Goal: Task Accomplishment & Management: Manage account settings

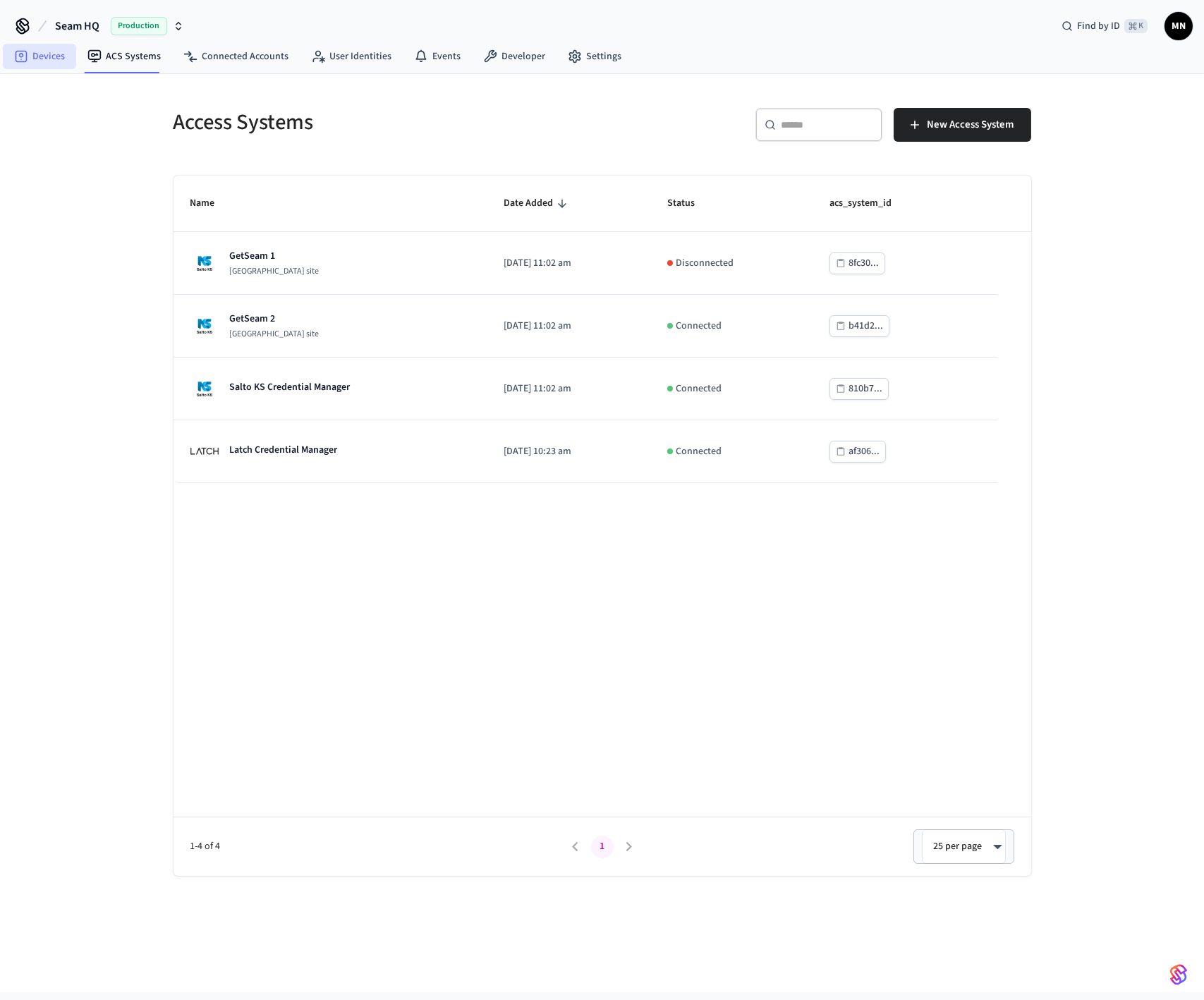
click at [39, 54] on link "Devices" at bounding box center [39, 56] width 73 height 25
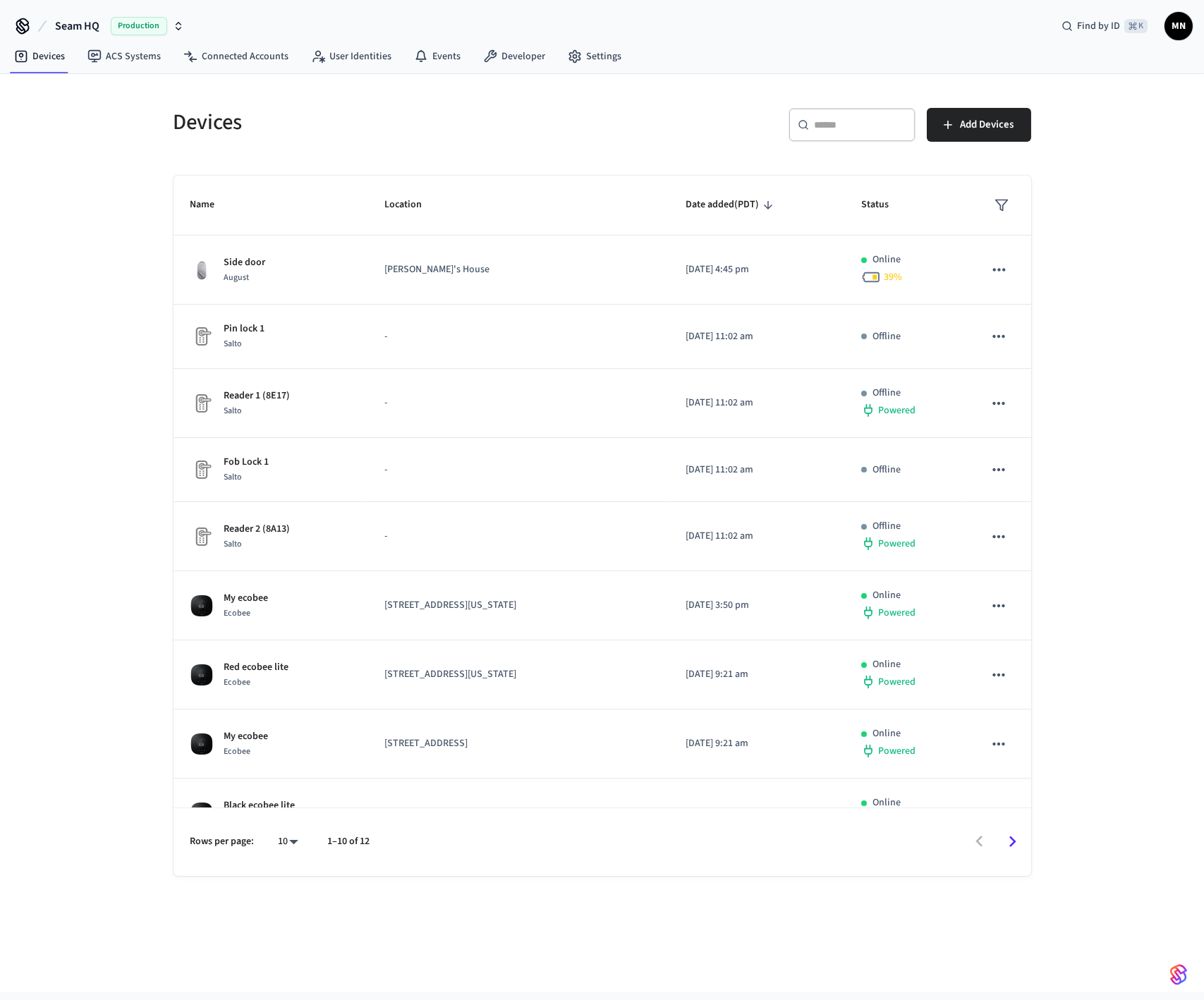
click at [995, 203] on icon "sticky table" at bounding box center [1001, 205] width 14 height 14
click at [1021, 246] on li "Online" at bounding box center [1024, 248] width 74 height 38
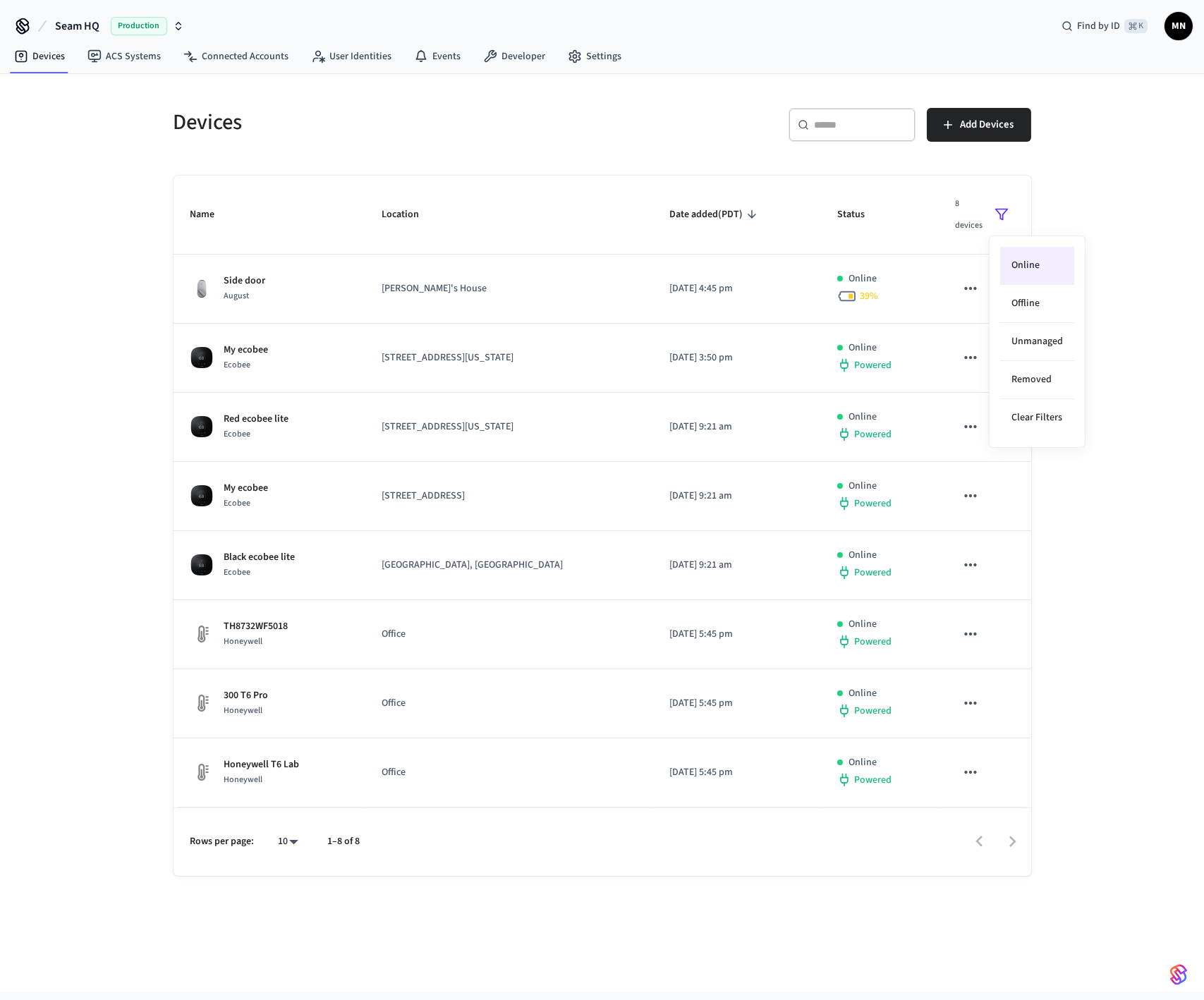
click at [1148, 353] on div at bounding box center [602, 500] width 1204 height 1000
click at [1010, 213] on button "sticky table" at bounding box center [1001, 214] width 25 height 44
click at [1021, 308] on li "Offline" at bounding box center [1037, 303] width 74 height 38
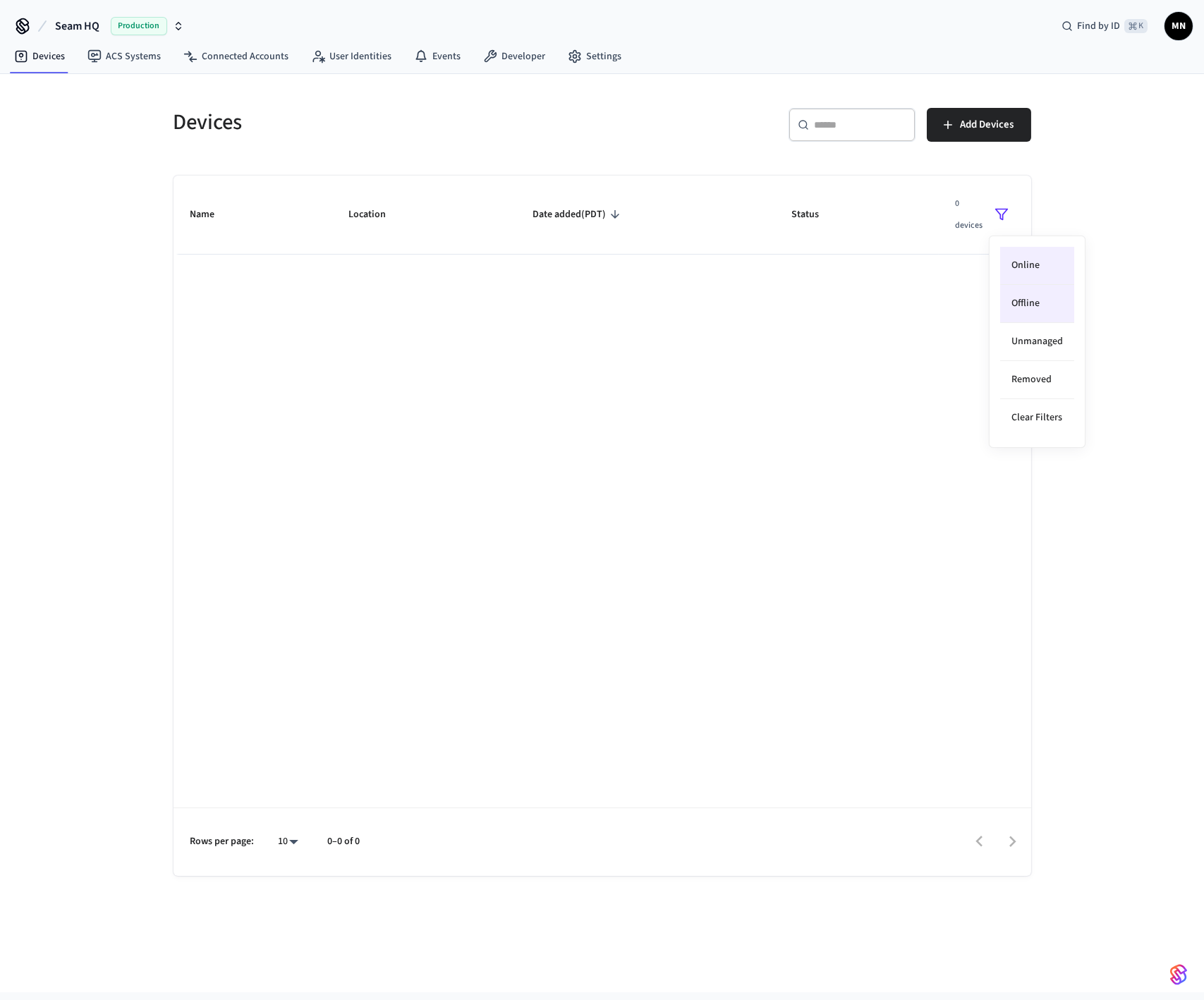
click at [1141, 228] on div at bounding box center [602, 500] width 1204 height 1000
click at [990, 212] on button "sticky table" at bounding box center [1001, 214] width 25 height 44
click at [1008, 338] on li "Unmanaged" at bounding box center [1037, 342] width 74 height 38
click at [1101, 270] on div at bounding box center [602, 500] width 1204 height 1000
click at [998, 214] on icon "sticky table" at bounding box center [1001, 214] width 14 height 14
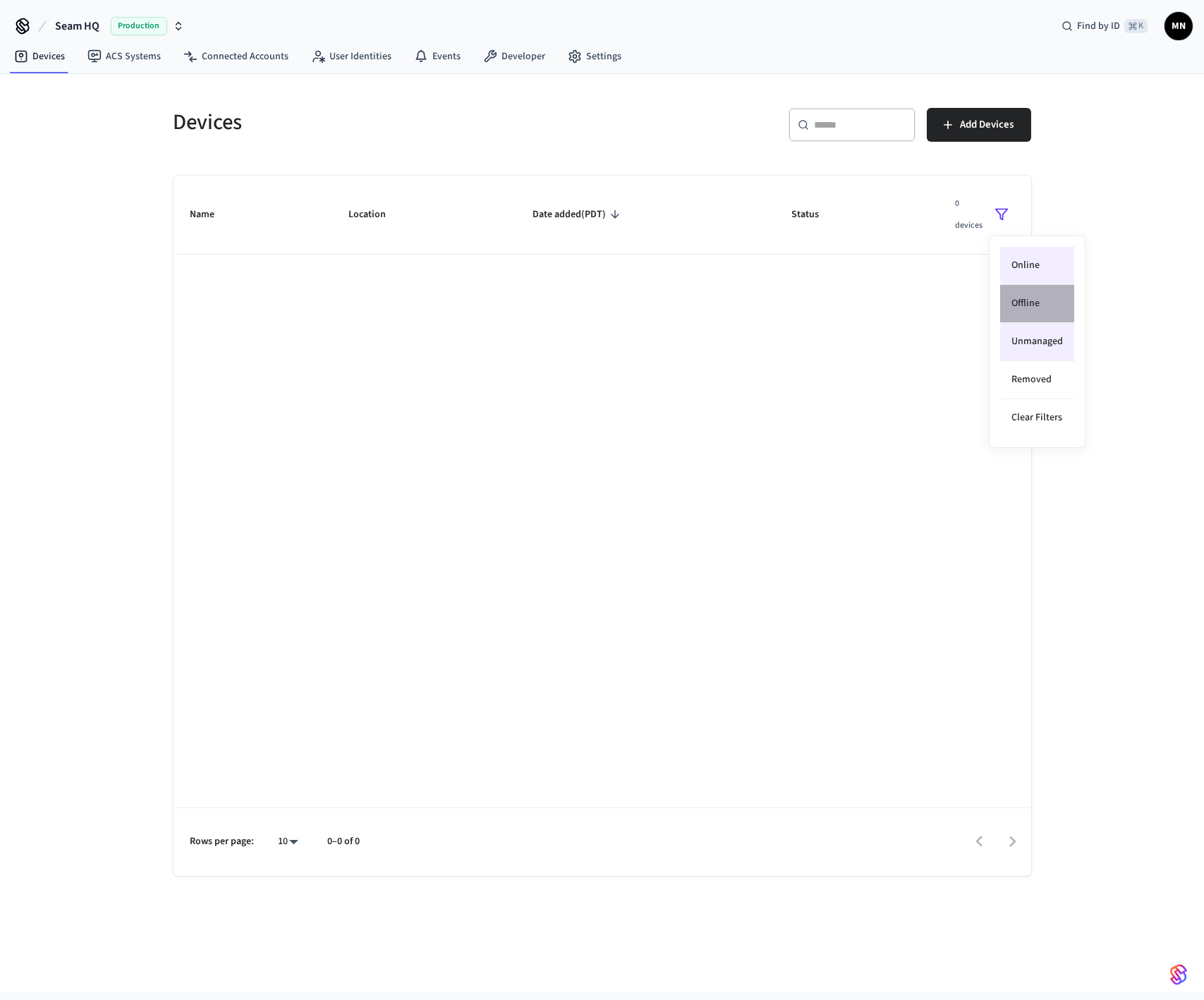
click at [1012, 309] on li "Offline" at bounding box center [1037, 303] width 74 height 38
click at [1150, 299] on div at bounding box center [602, 500] width 1204 height 1000
click at [1011, 208] on button "sticky table" at bounding box center [1001, 214] width 25 height 44
click at [1028, 262] on li "Online" at bounding box center [1037, 266] width 74 height 38
drag, startPoint x: 1103, startPoint y: 265, endPoint x: 1042, endPoint y: 234, distance: 68.4
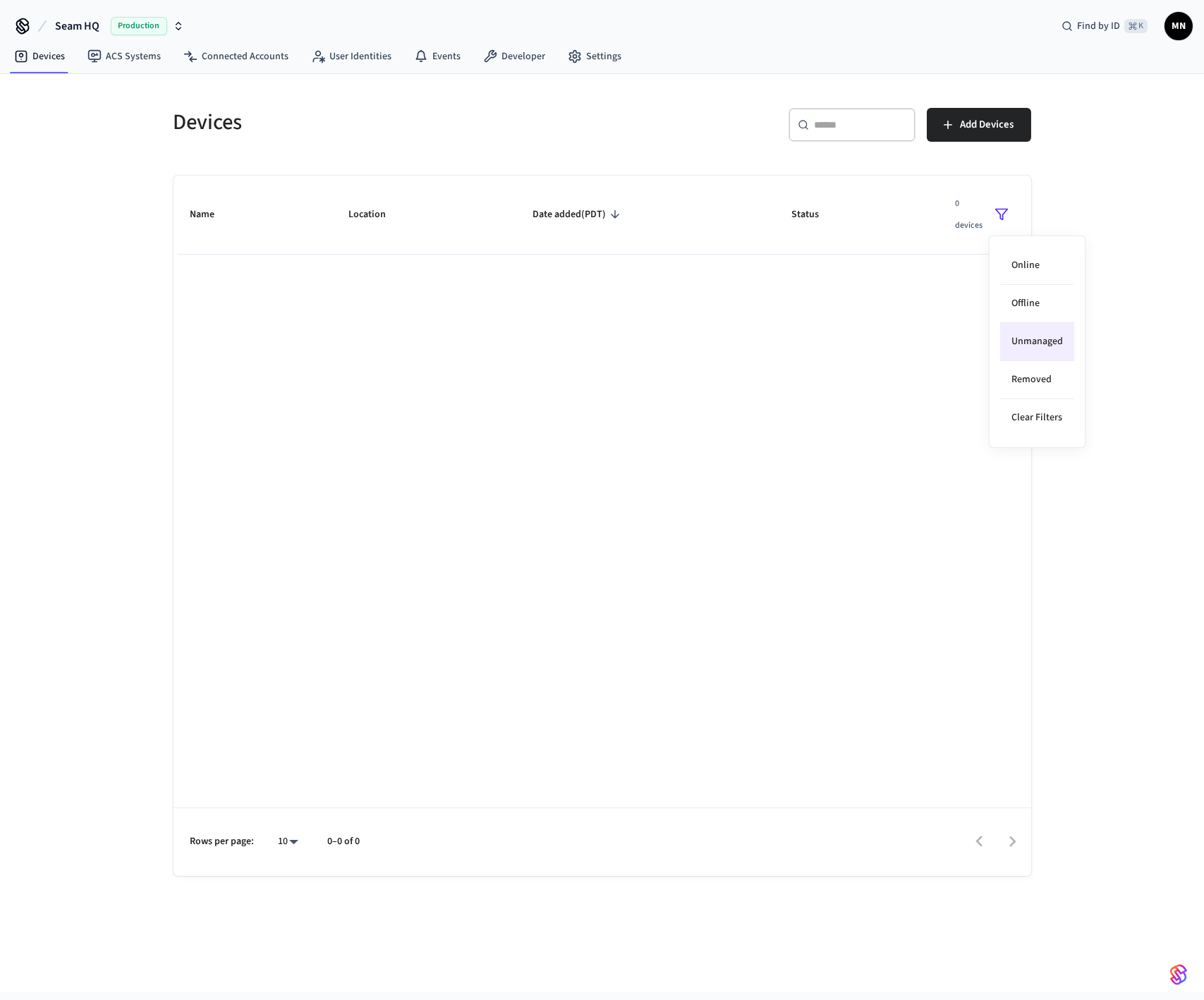
click at [1103, 265] on div at bounding box center [602, 500] width 1204 height 1000
click at [1004, 210] on icon "sticky table" at bounding box center [1001, 214] width 14 height 14
